Goal: Information Seeking & Learning: Check status

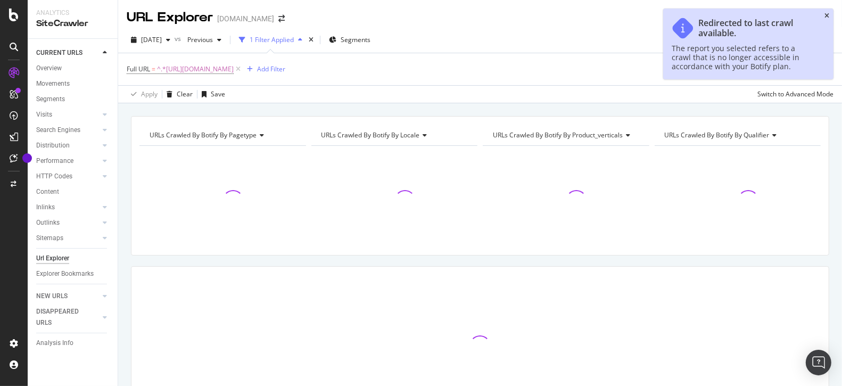
click at [825, 15] on icon "close toast" at bounding box center [826, 16] width 5 height 6
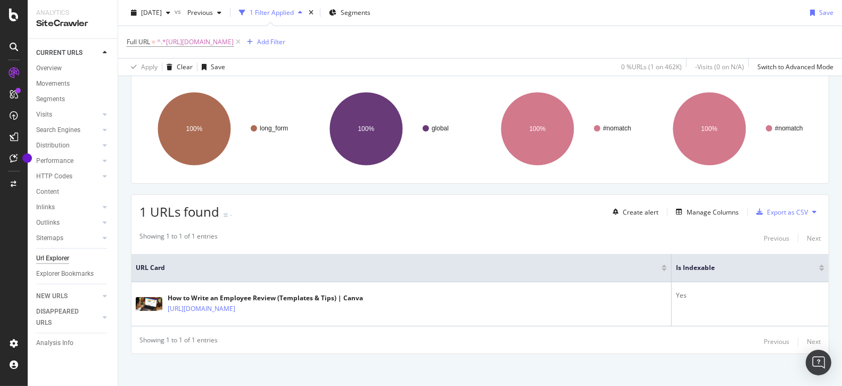
scroll to position [75, 0]
